Goal: Find specific page/section: Find specific page/section

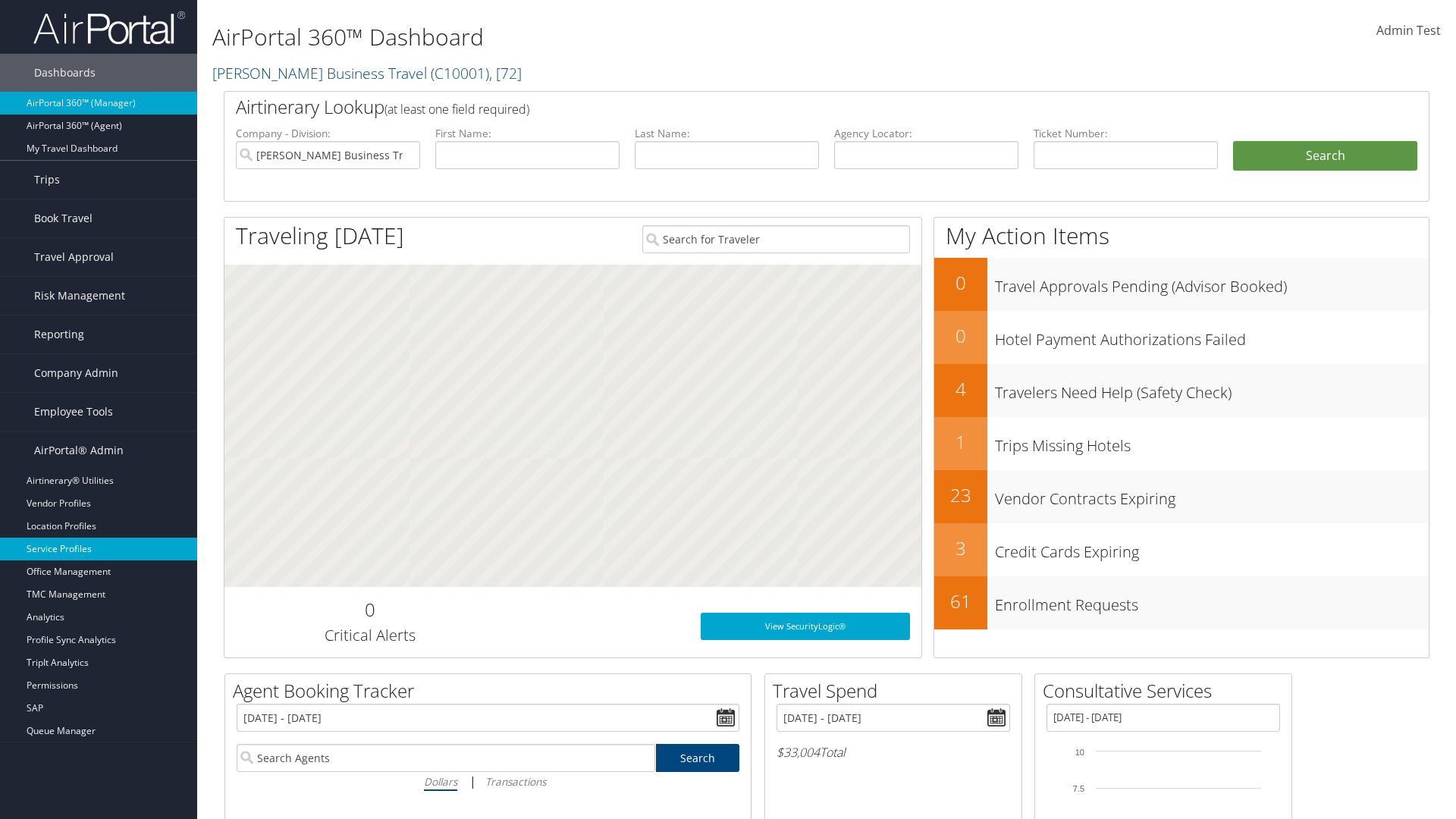
click at [99, 549] on link "Service Profiles" at bounding box center [99, 548] width 197 height 23
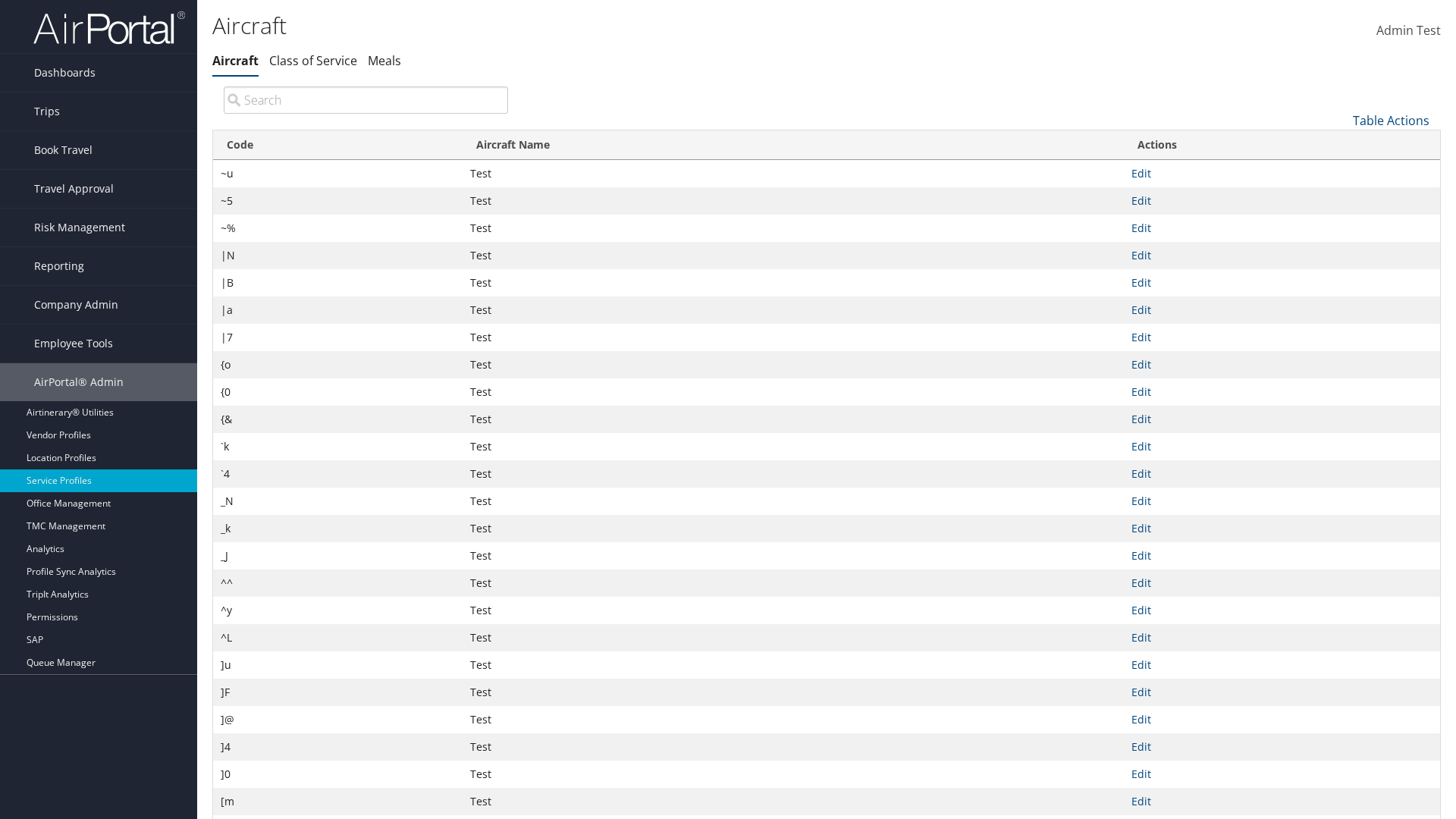
click at [338, 145] on th "Code" at bounding box center [337, 145] width 249 height 29
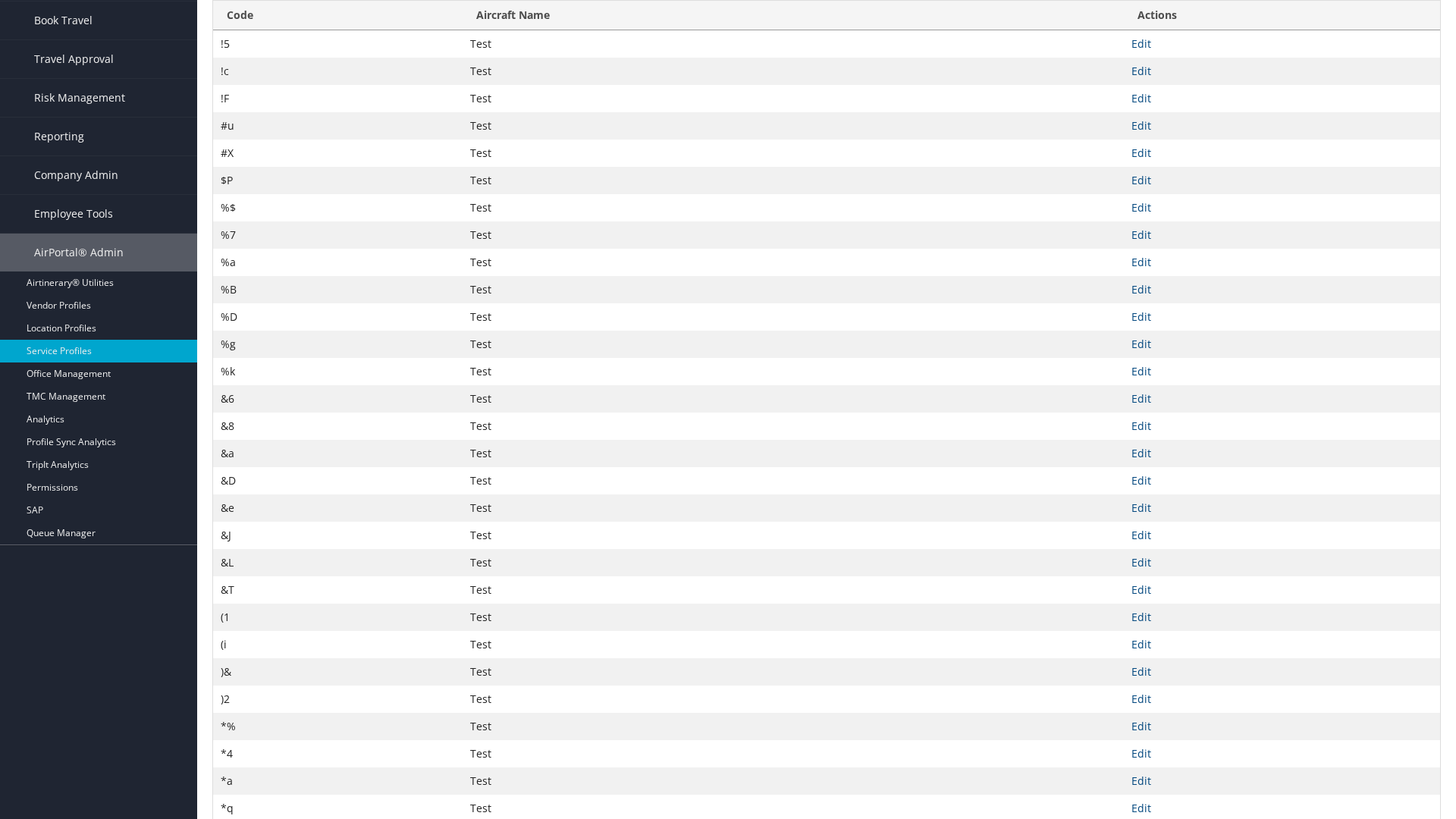
click at [338, 16] on th "Code" at bounding box center [337, 16] width 249 height 29
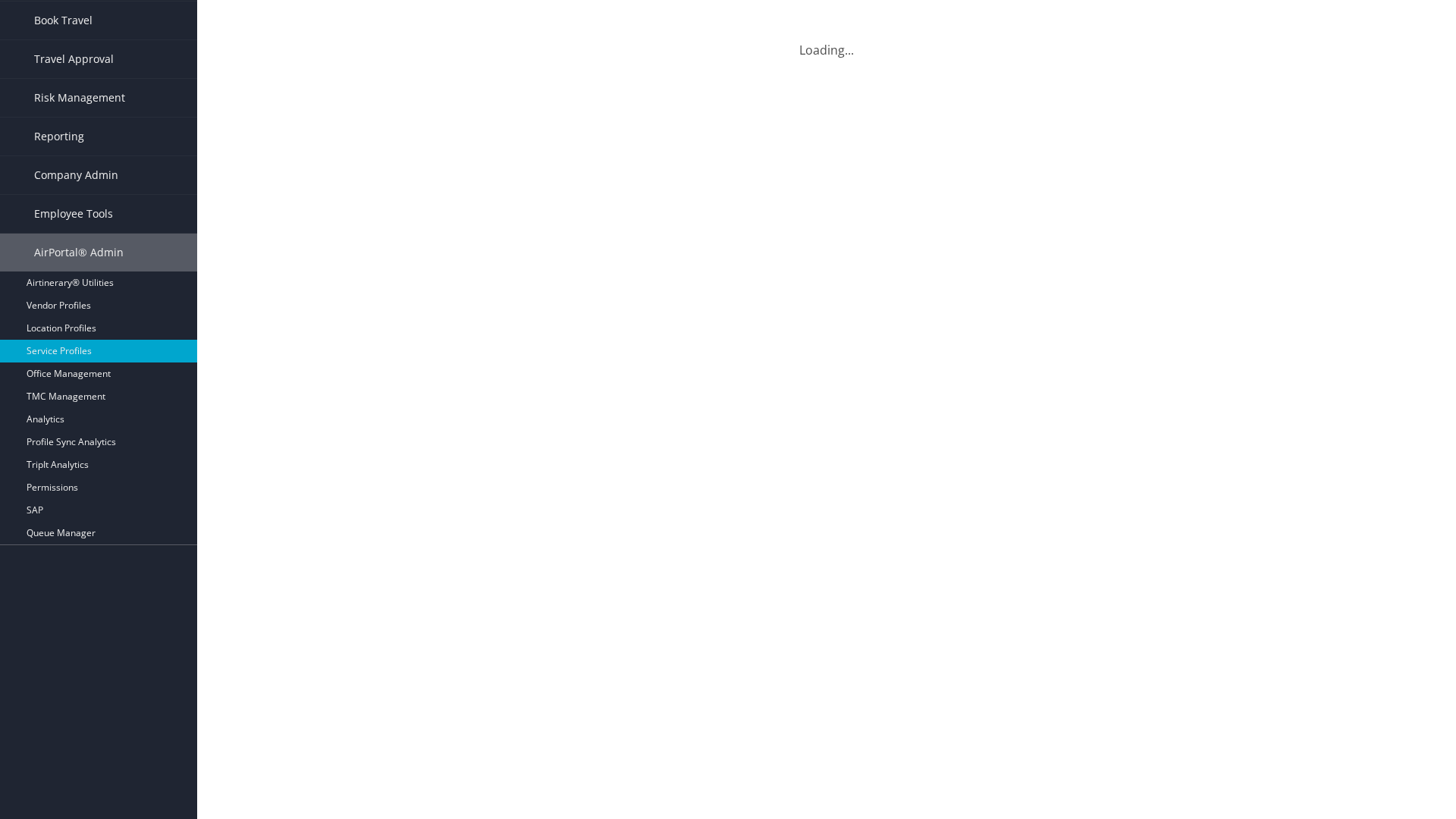
scroll to position [0, 0]
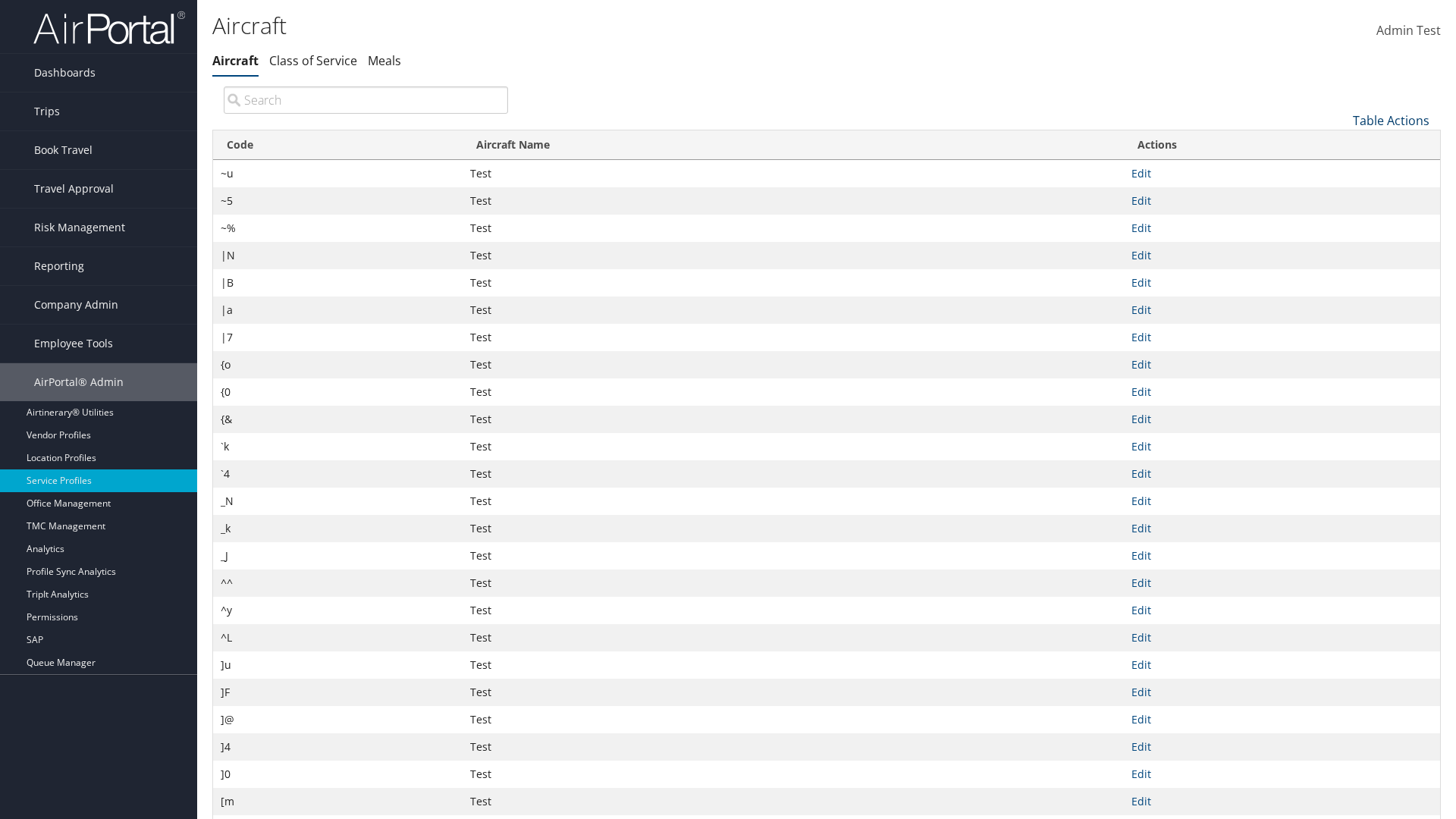
click at [1391, 120] on link "Table Actions" at bounding box center [1391, 120] width 77 height 16
click at [1340, 220] on link "Page Length" at bounding box center [1340, 221] width 200 height 26
click at [1340, 171] on link "25" at bounding box center [1340, 171] width 200 height 26
click at [1391, 120] on link "Table Actions" at bounding box center [1391, 120] width 77 height 16
click at [1340, 220] on link "Page Length" at bounding box center [1340, 221] width 200 height 26
